Goal: Information Seeking & Learning: Learn about a topic

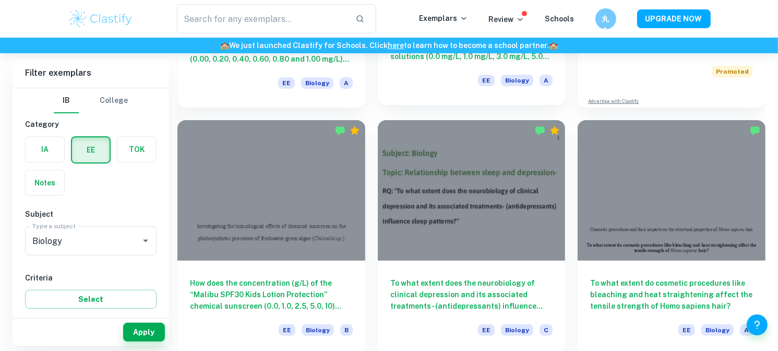
scroll to position [260, 0]
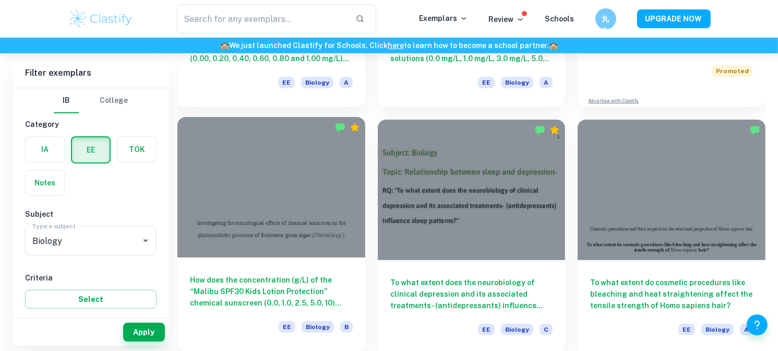
click at [305, 226] on div at bounding box center [271, 187] width 188 height 141
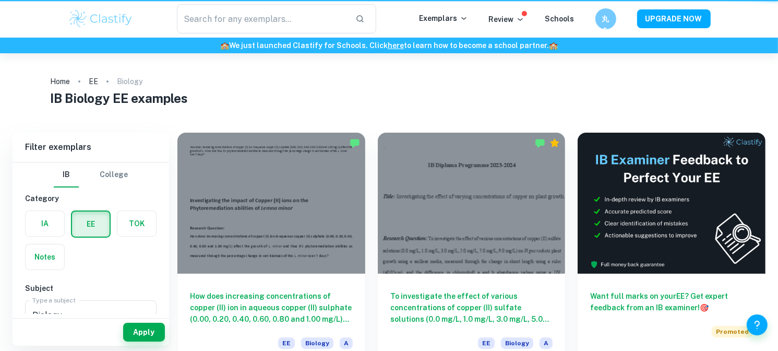
scroll to position [260, 0]
